Goal: Transaction & Acquisition: Register for event/course

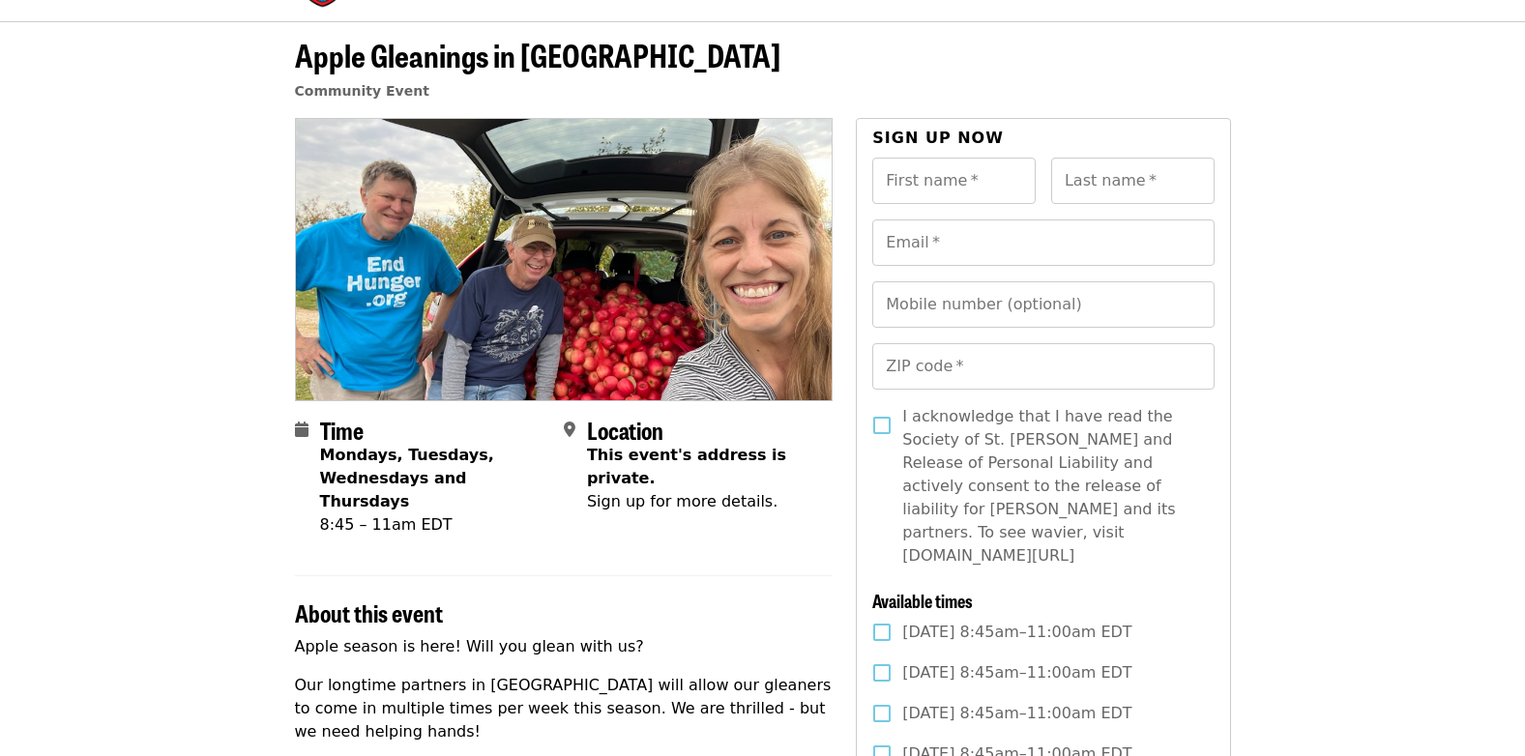
scroll to position [290, 0]
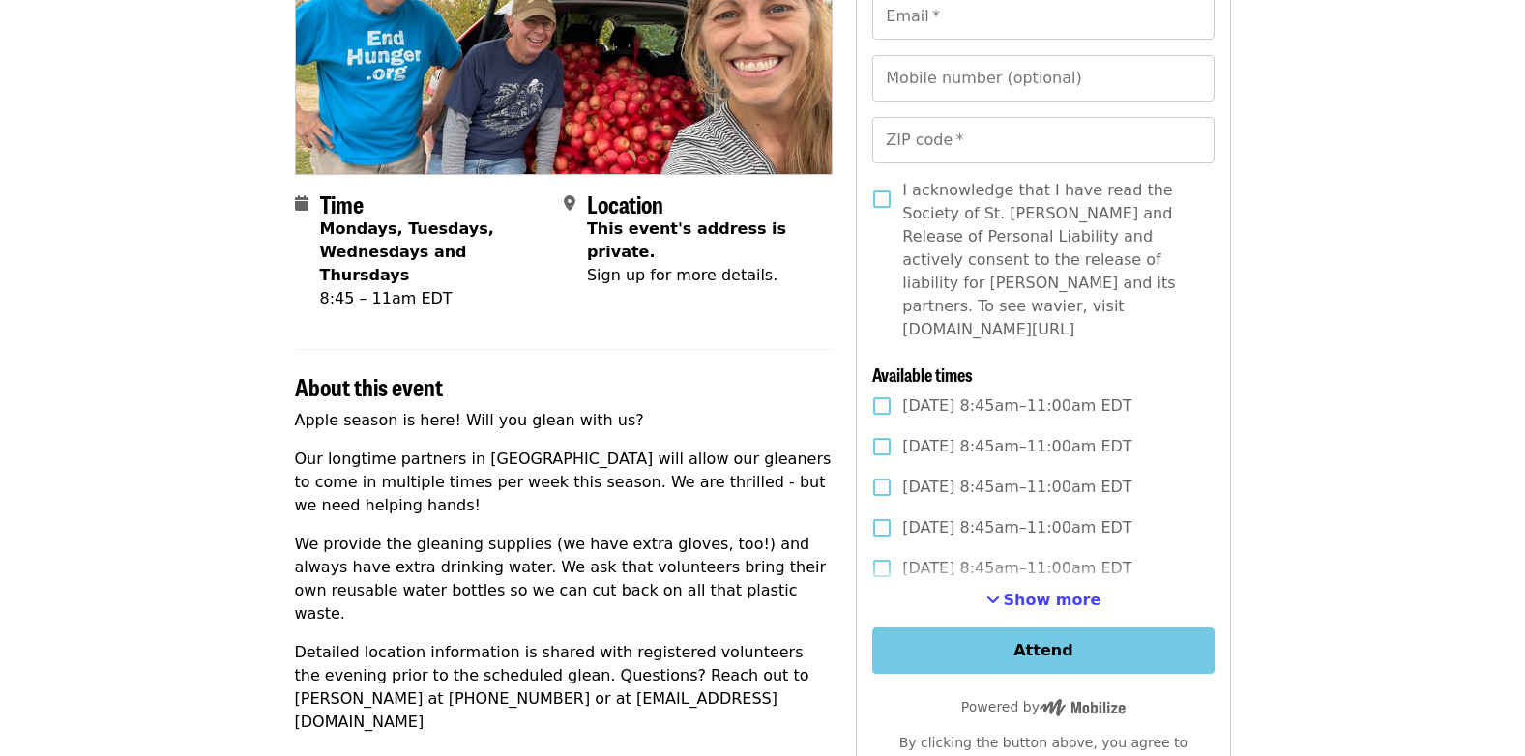
click at [1053, 591] on span "Show more" at bounding box center [1053, 600] width 98 height 18
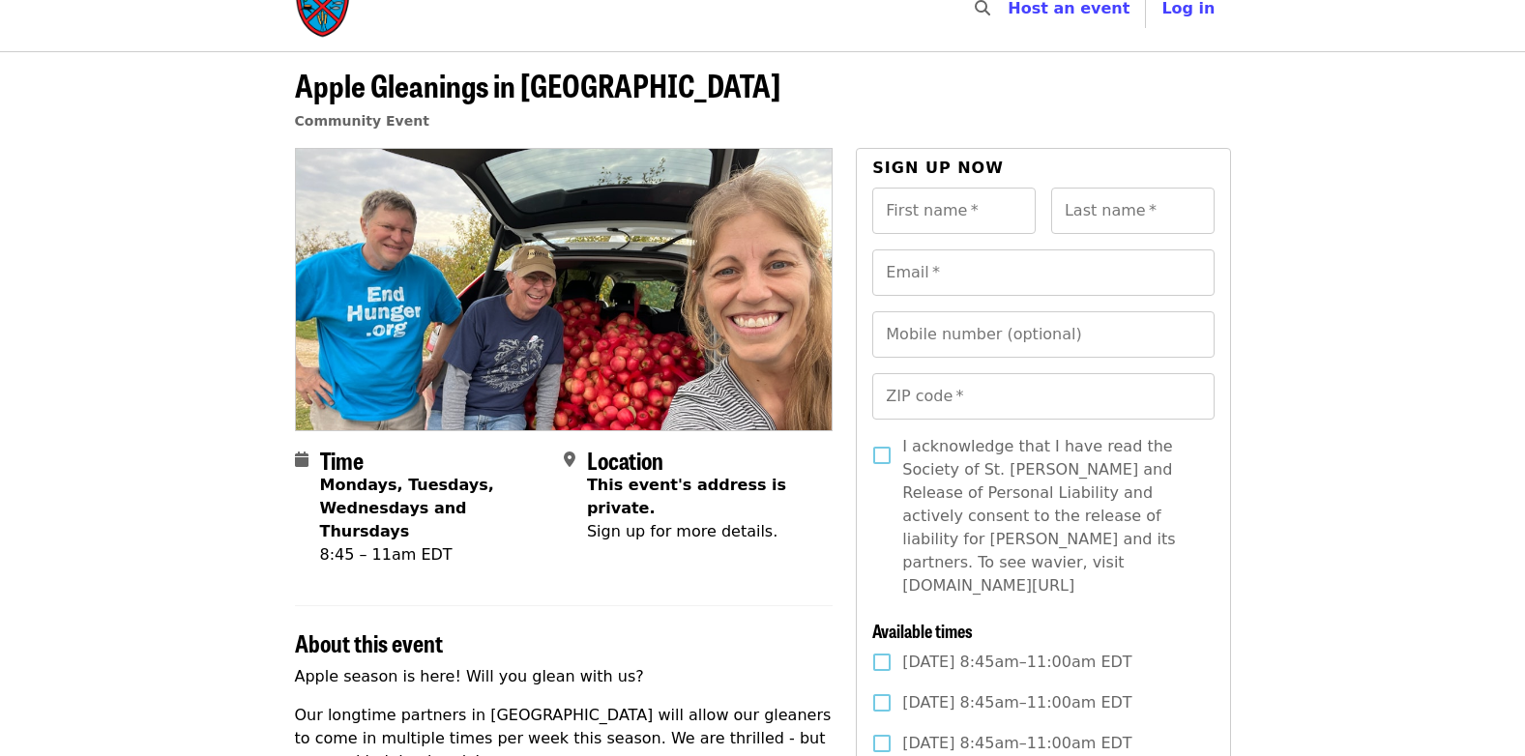
scroll to position [0, 0]
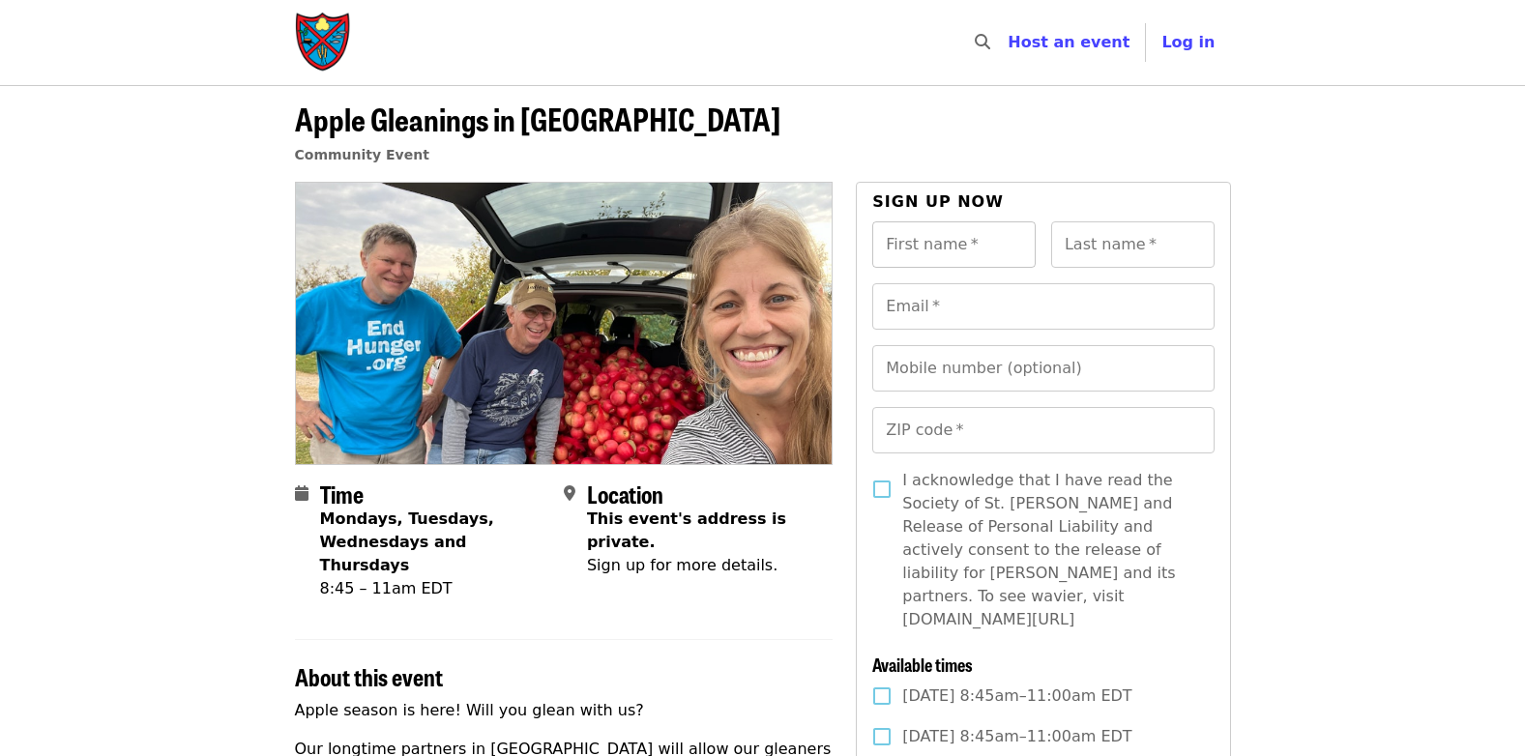
click at [899, 239] on input "First name   *" at bounding box center [954, 245] width 163 height 46
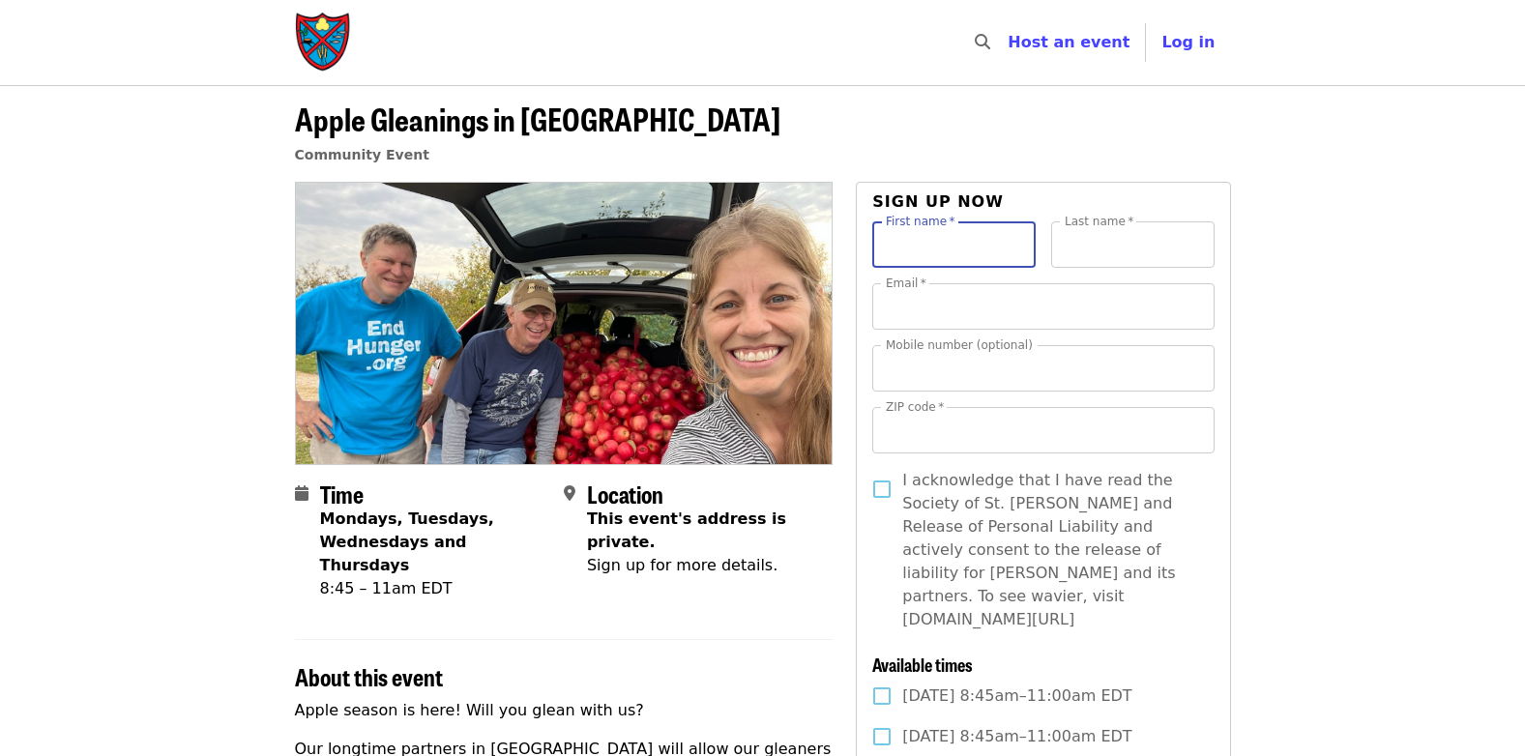
type input "*******"
type input "**********"
type input "*****"
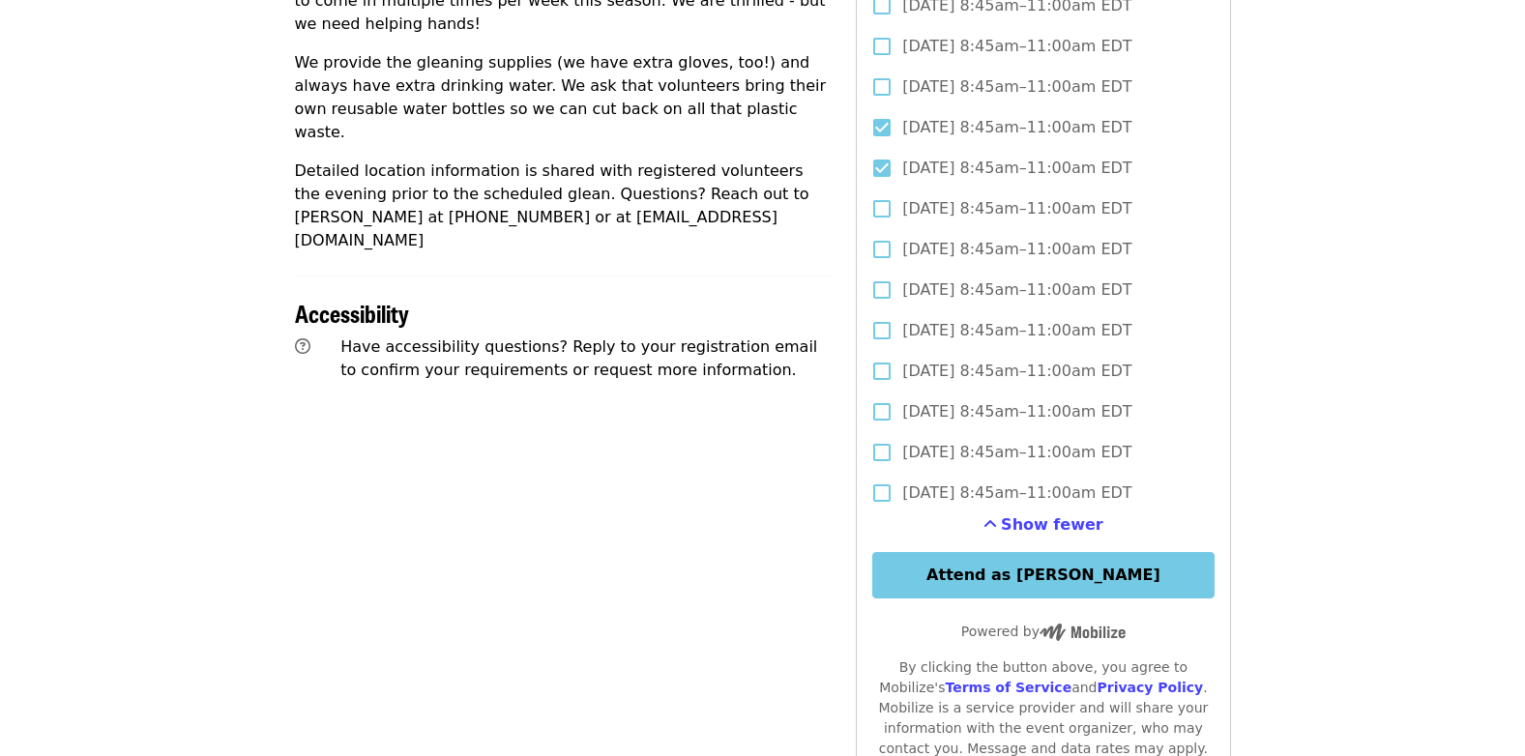
scroll to position [774, 0]
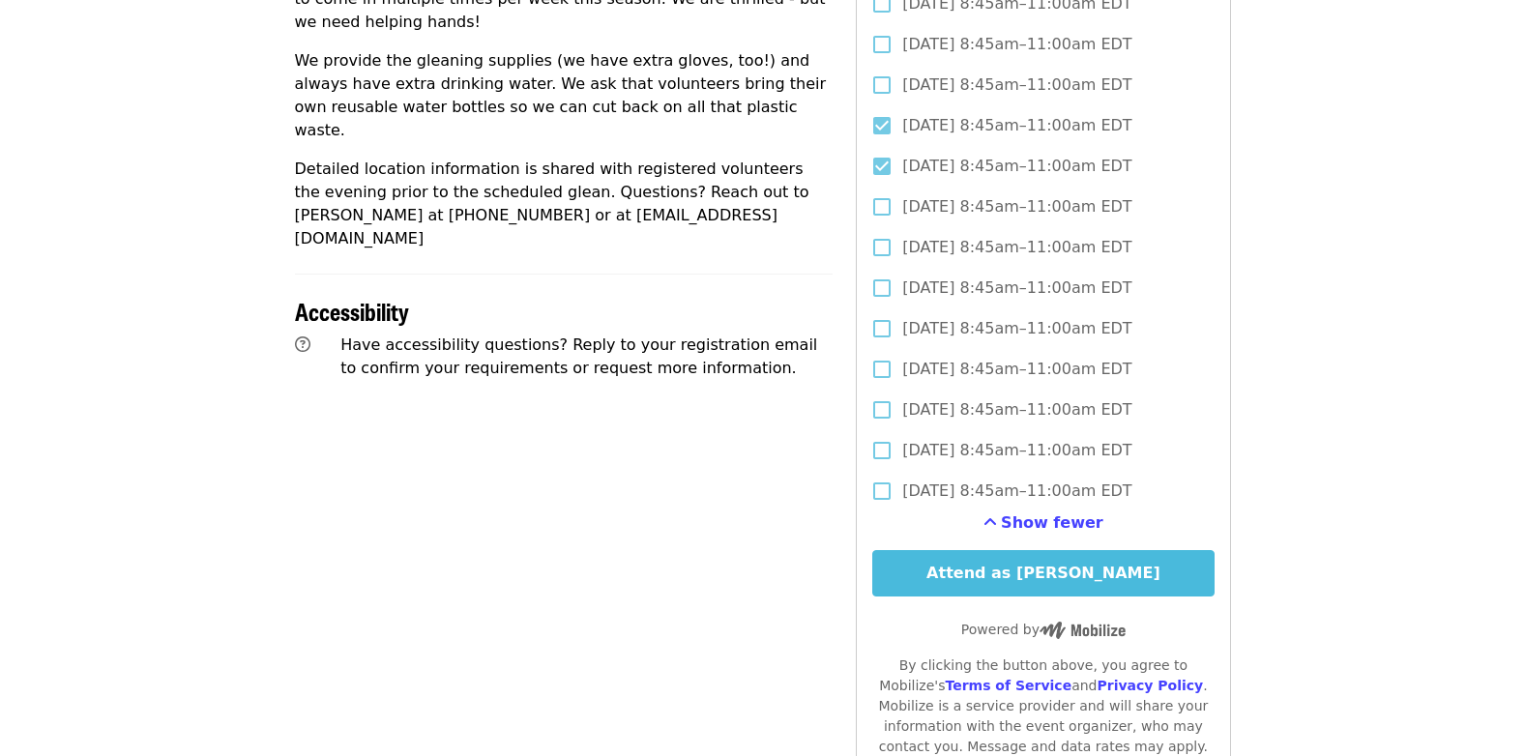
click at [1066, 550] on button "Attend as [PERSON_NAME]" at bounding box center [1043, 573] width 341 height 46
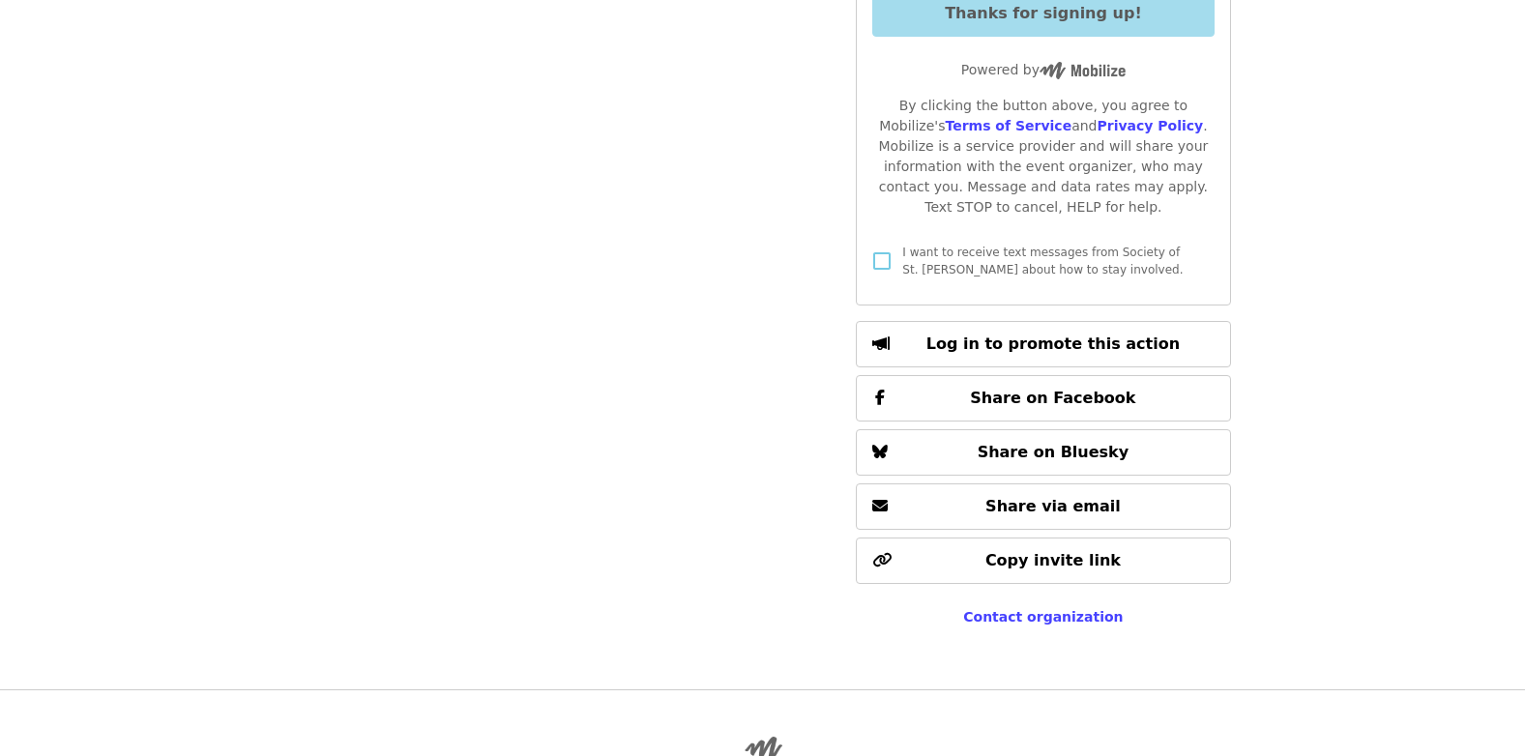
scroll to position [1354, 0]
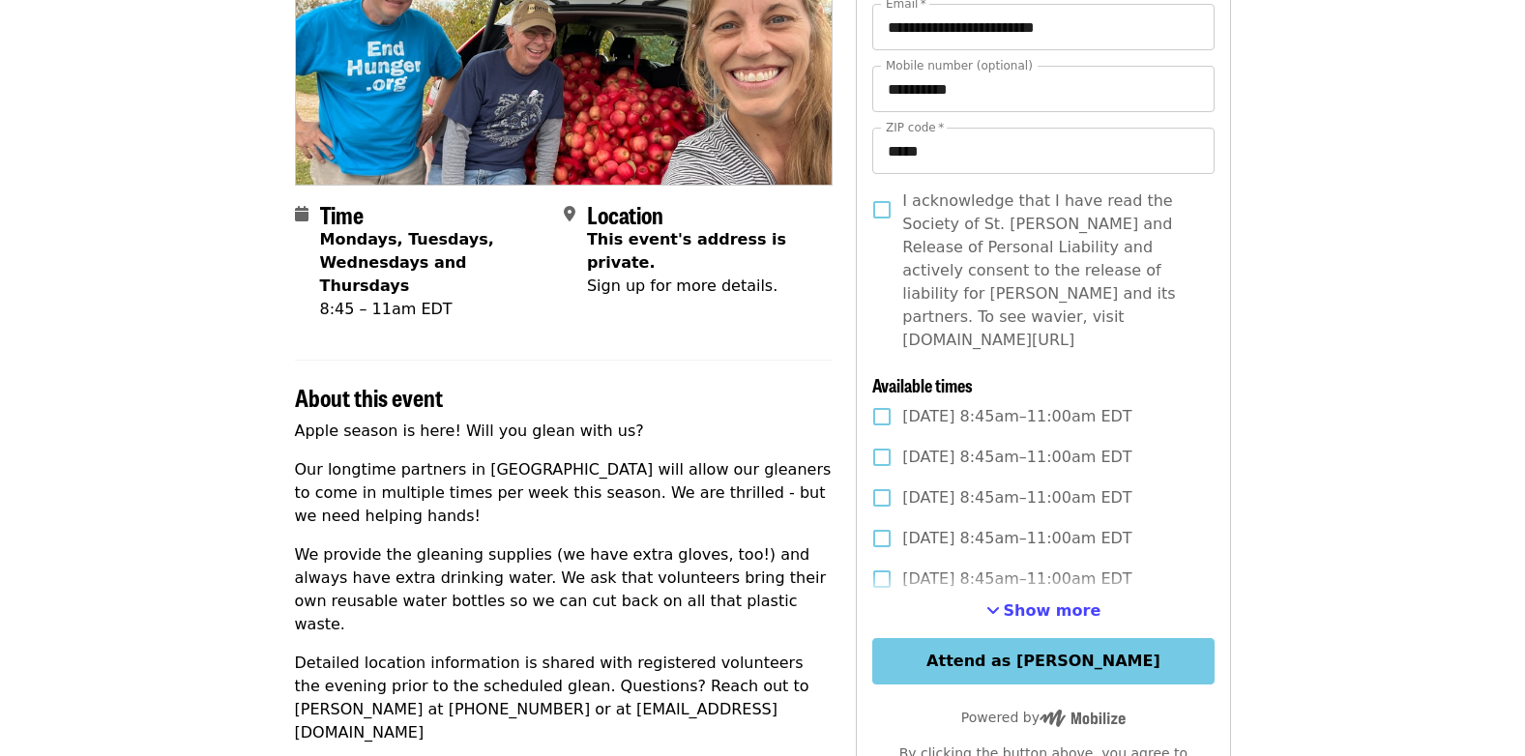
scroll to position [290, 0]
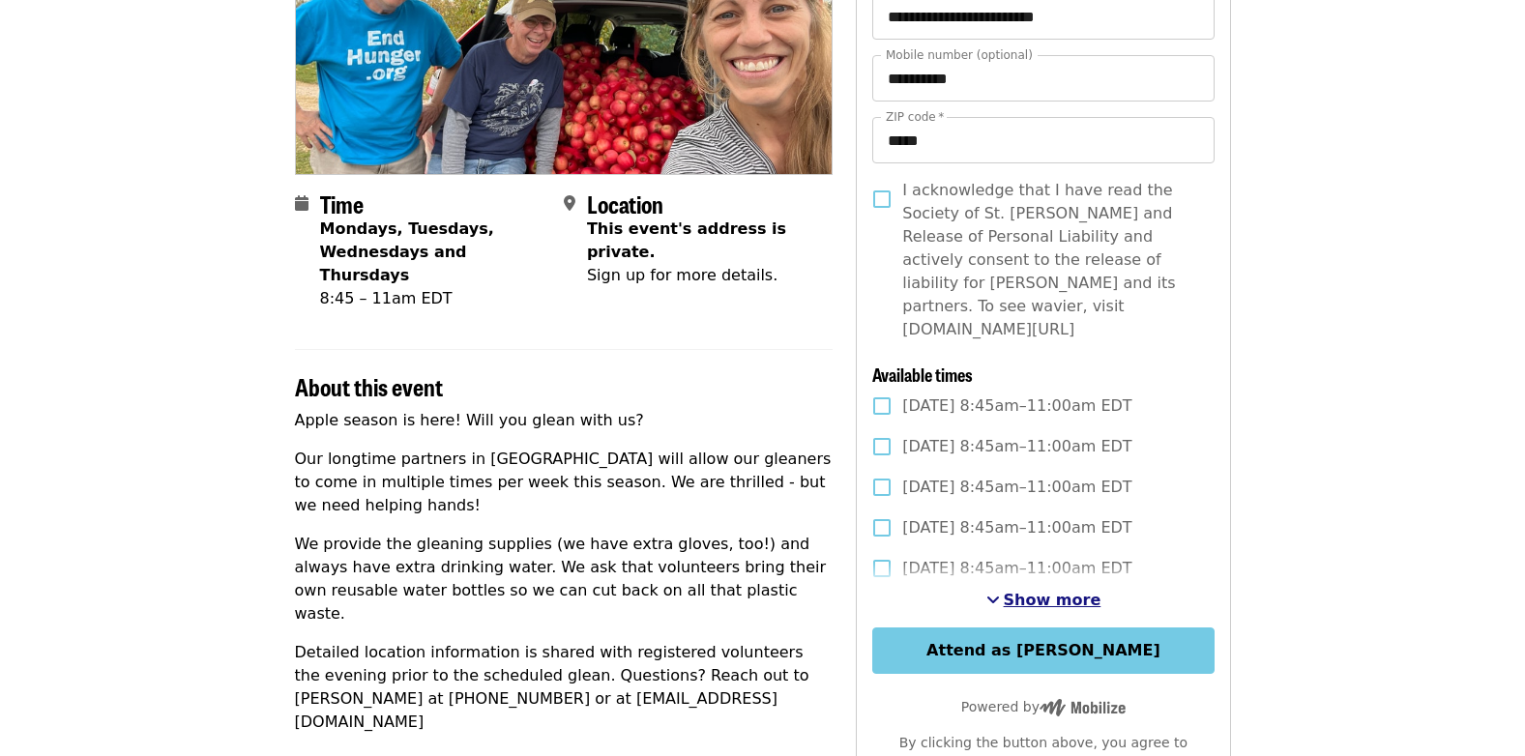
click at [998, 592] on span "See more timeslots" at bounding box center [994, 599] width 14 height 15
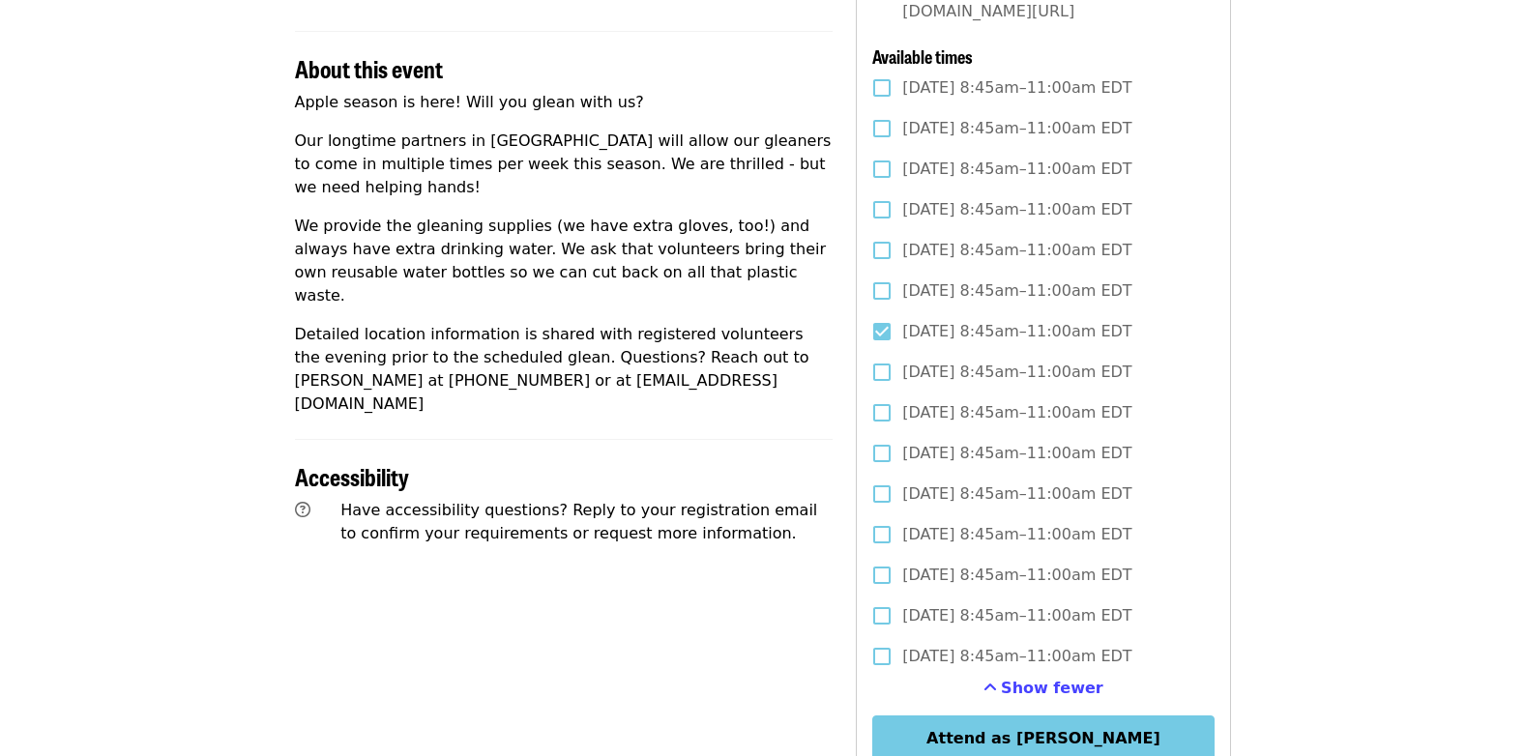
scroll to position [677, 0]
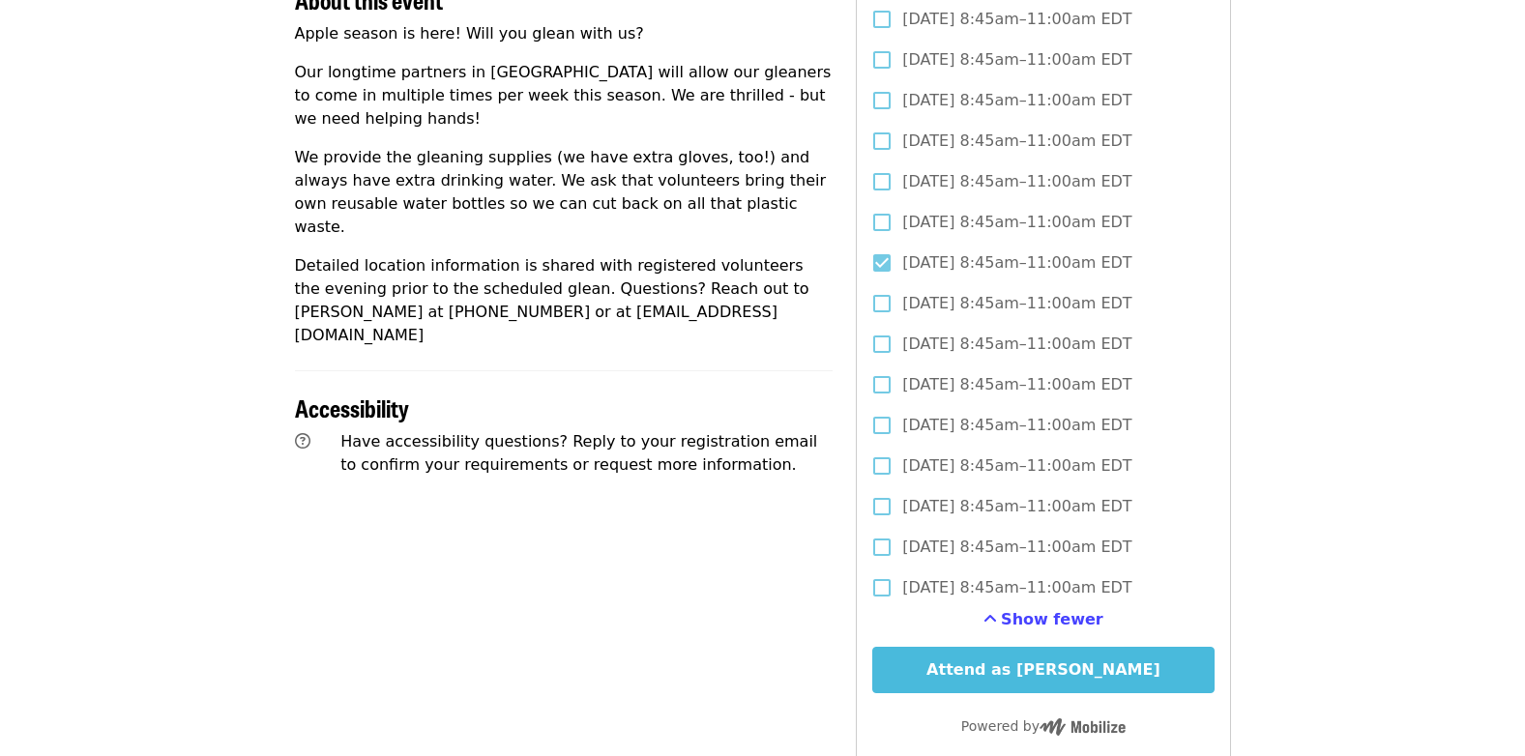
click at [1092, 651] on button "Attend as [PERSON_NAME]" at bounding box center [1043, 670] width 341 height 46
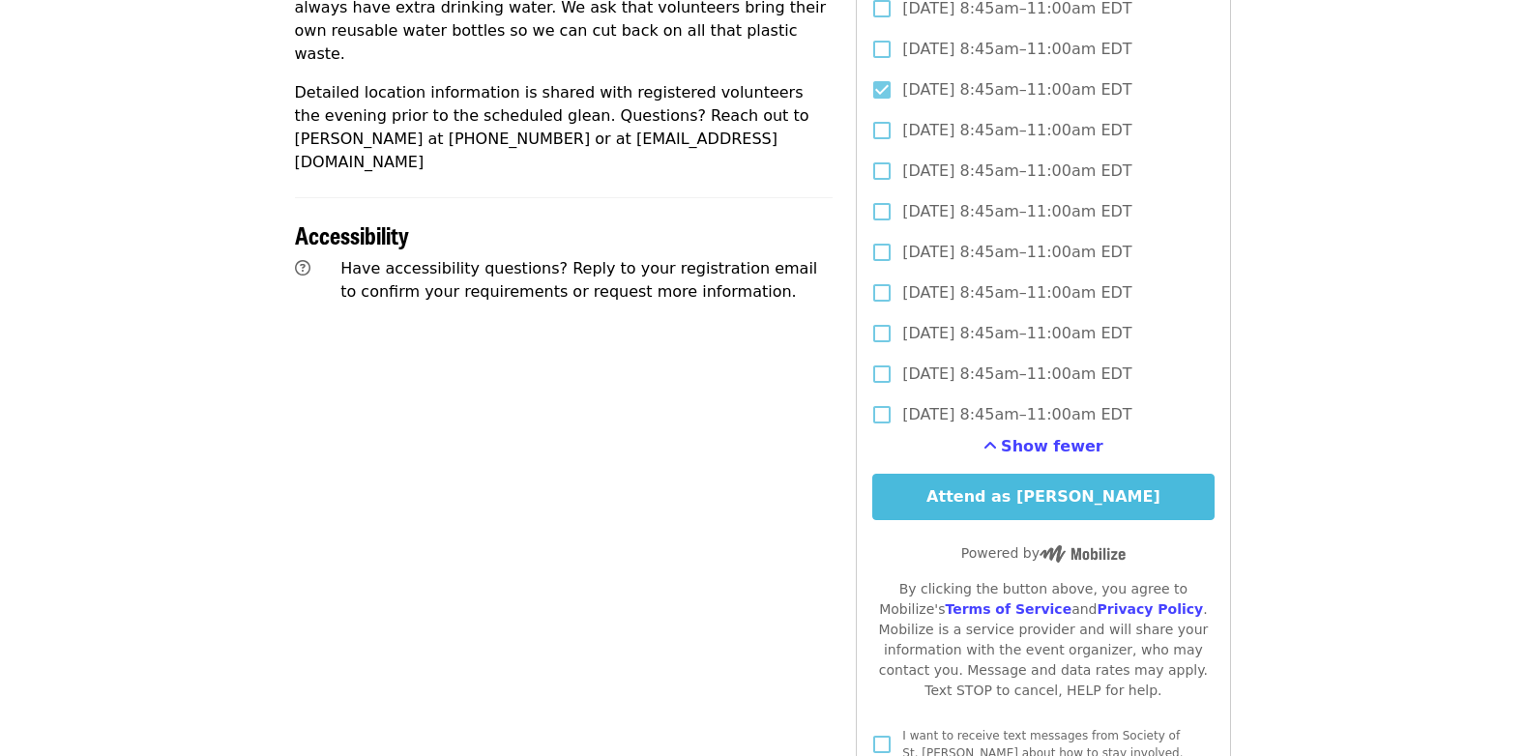
scroll to position [856, 0]
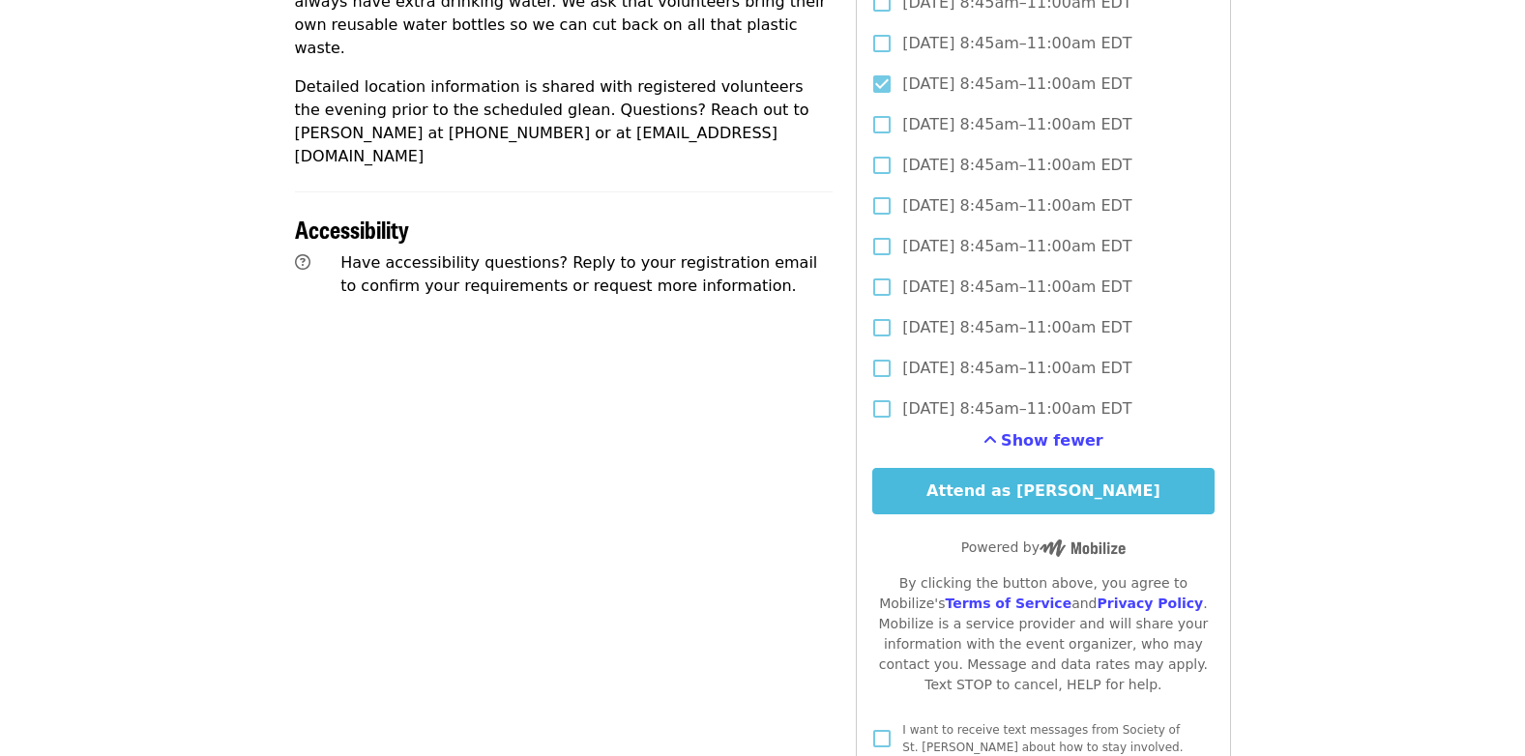
click at [992, 478] on button "Attend as [PERSON_NAME]" at bounding box center [1043, 491] width 341 height 46
